Goal: Information Seeking & Learning: Learn about a topic

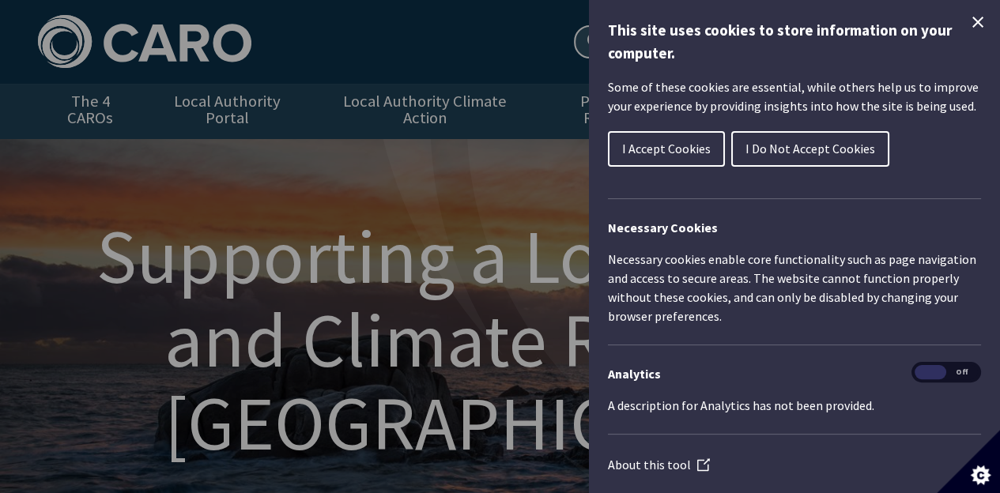
click at [973, 25] on icon "Close Cookie Control" at bounding box center [978, 22] width 11 height 11
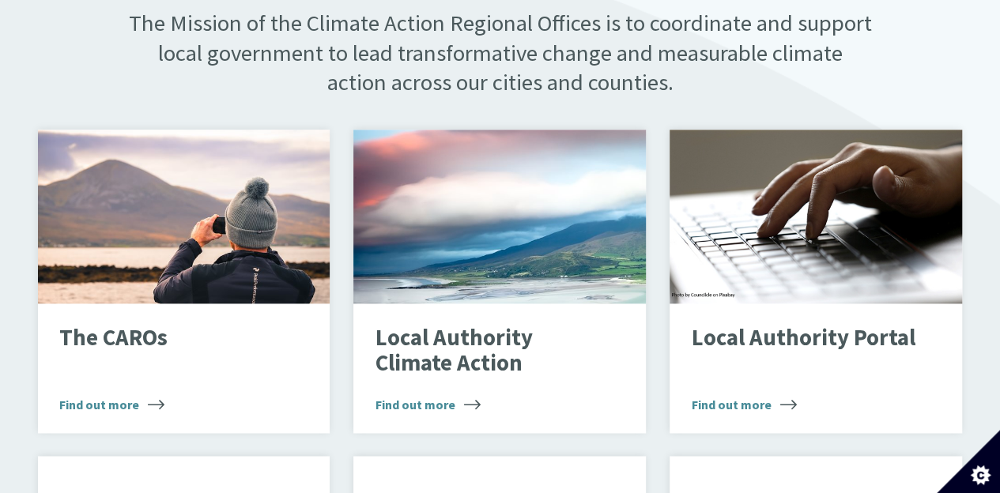
scroll to position [1028, 0]
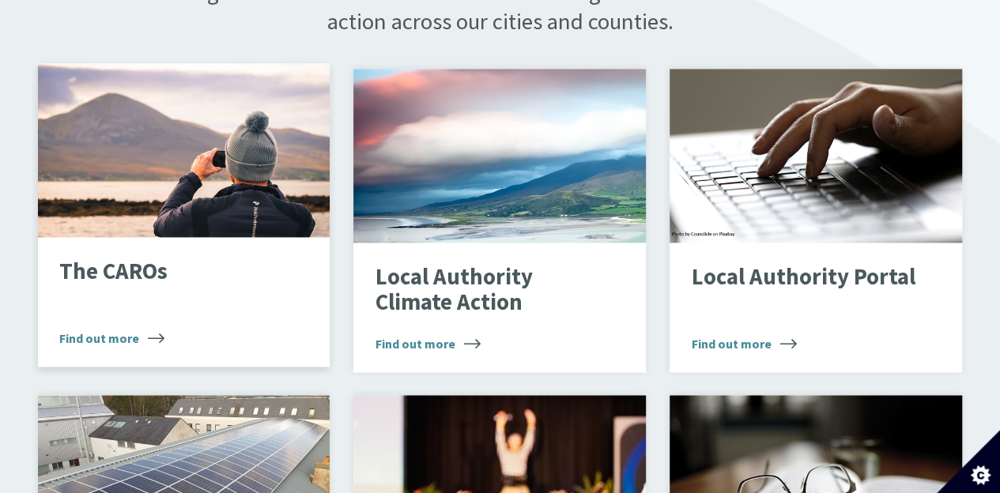
click at [150, 329] on span "Find out more" at bounding box center [111, 338] width 105 height 19
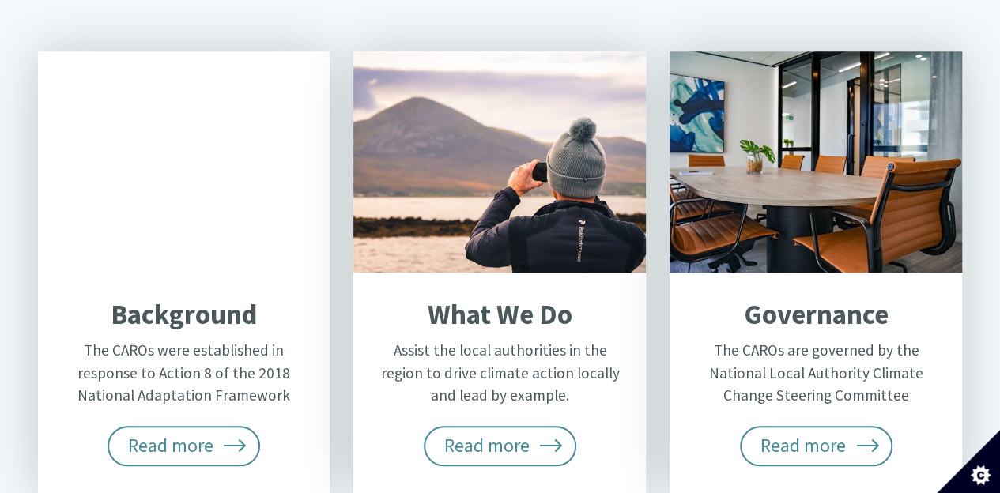
scroll to position [712, 0]
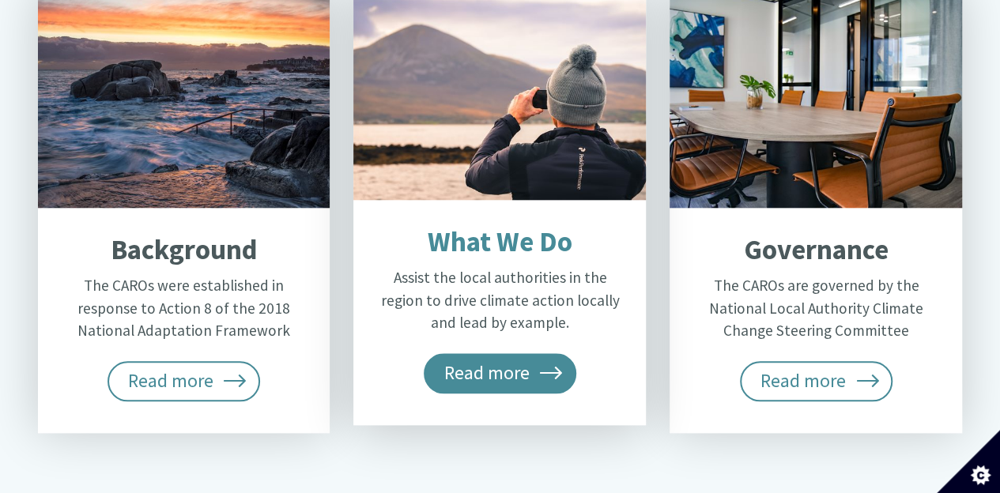
click at [529, 353] on span "Read more" at bounding box center [500, 373] width 153 height 40
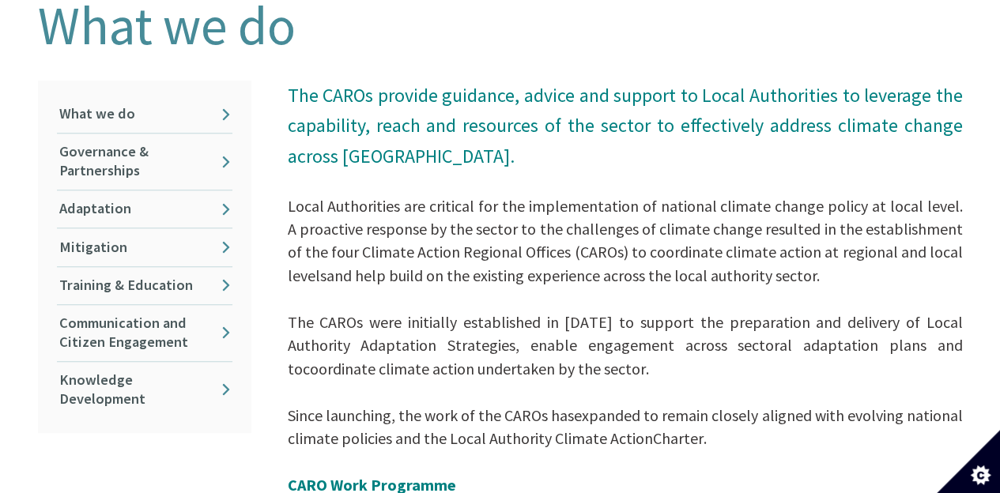
scroll to position [474, 0]
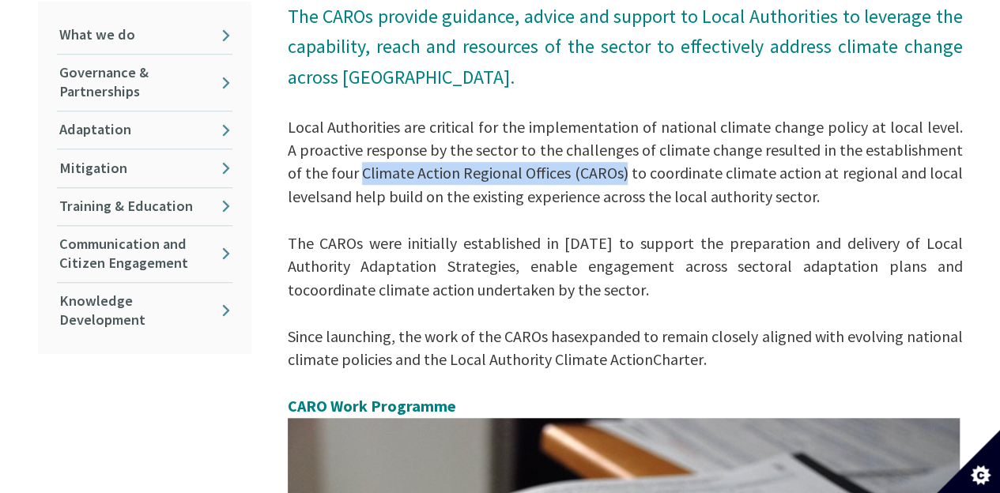
drag, startPoint x: 348, startPoint y: 153, endPoint x: 616, endPoint y: 156, distance: 268.1
click at [616, 156] on span "Local Authorities are critical for the implementation of national climate chang…" at bounding box center [625, 161] width 675 height 89
copy span "Climate Action Regional Offices (CAROs)"
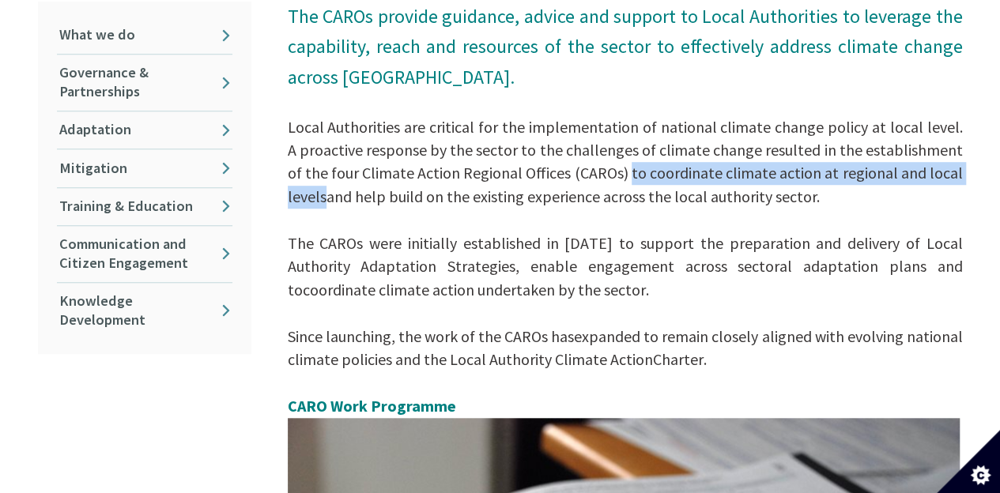
drag, startPoint x: 622, startPoint y: 159, endPoint x: 325, endPoint y: 181, distance: 298.1
click at [325, 181] on span "Local Authorities are critical for the implementation of national climate chang…" at bounding box center [625, 161] width 675 height 89
